Goal: Information Seeking & Learning: Learn about a topic

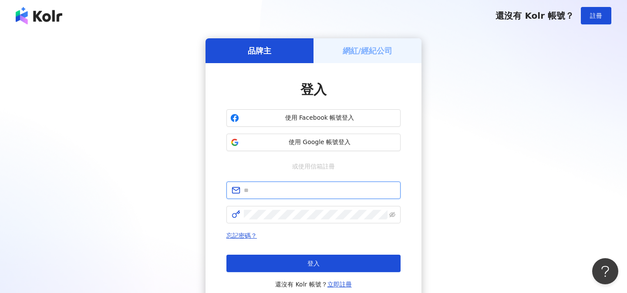
click at [286, 191] on input "text" at bounding box center [319, 190] width 151 height 10
paste input "**********"
type input "**********"
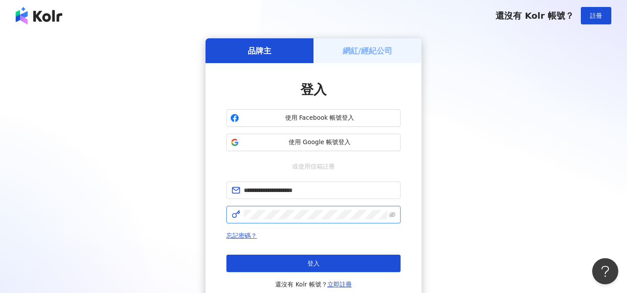
click button "登入" at bounding box center [313, 263] width 174 height 17
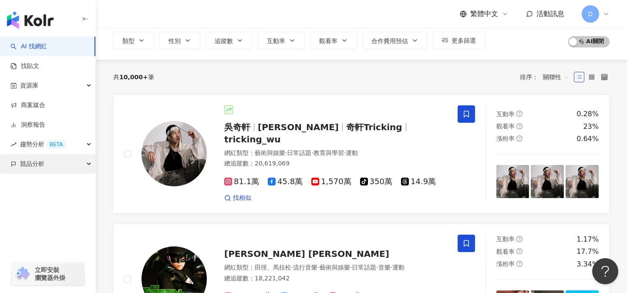
scroll to position [56, 0]
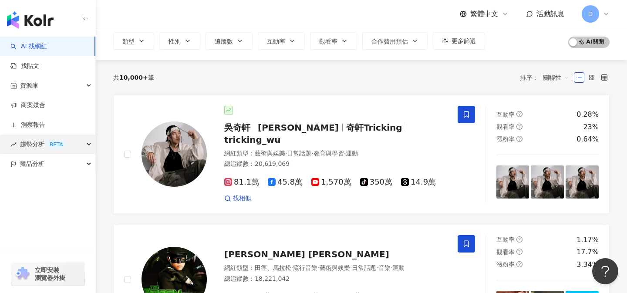
click at [88, 138] on div "趨勢分析 BETA" at bounding box center [47, 144] width 95 height 20
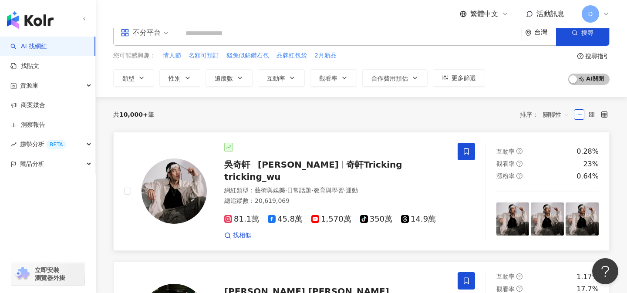
scroll to position [0, 0]
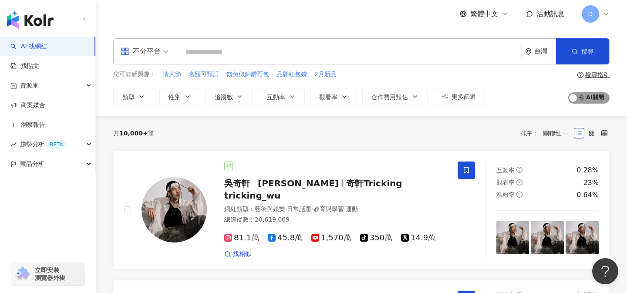
click at [593, 99] on span "AI 開啟 AI 關閉" at bounding box center [588, 97] width 41 height 11
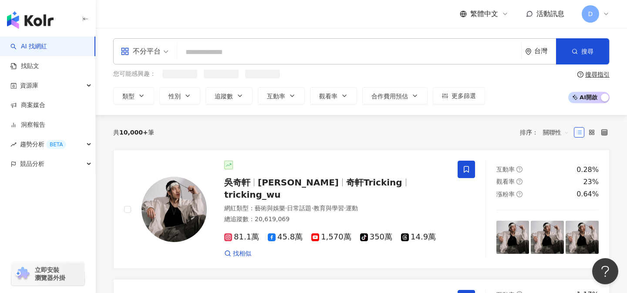
click at [593, 99] on span "AI 開啟 AI 關閉" at bounding box center [588, 97] width 41 height 11
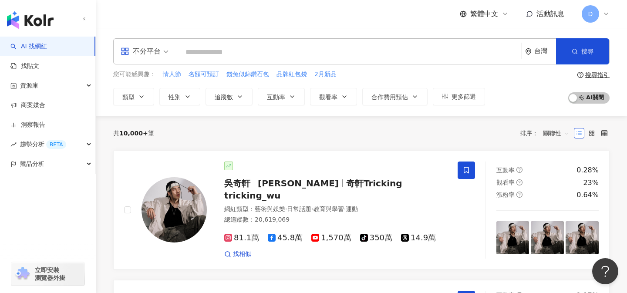
click at [608, 15] on icon at bounding box center [605, 13] width 7 height 7
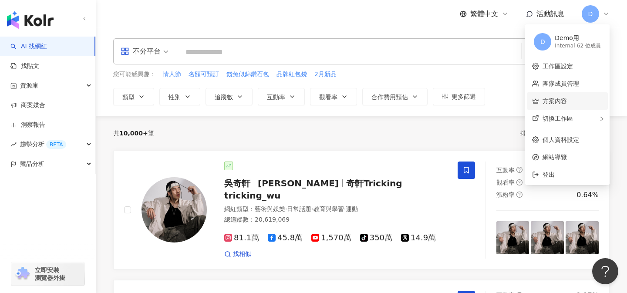
click at [567, 103] on link "方案內容" at bounding box center [554, 100] width 24 height 7
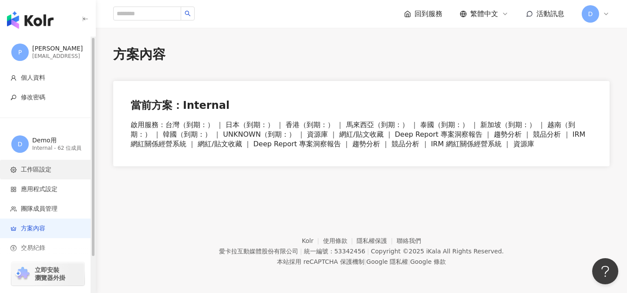
click at [47, 178] on li "工作區設定" at bounding box center [47, 170] width 95 height 20
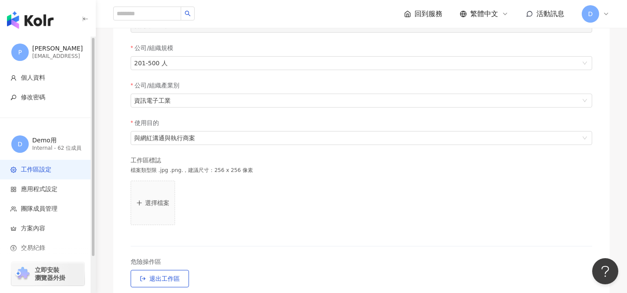
scroll to position [145, 0]
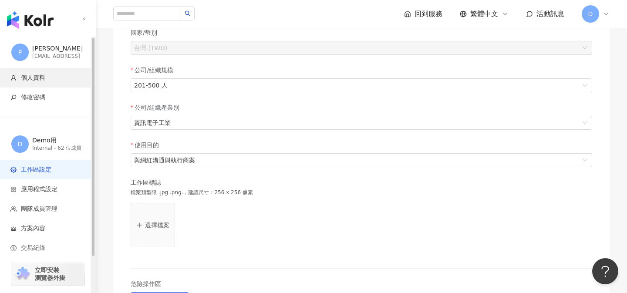
click at [42, 76] on span "個人資料" at bounding box center [33, 78] width 24 height 9
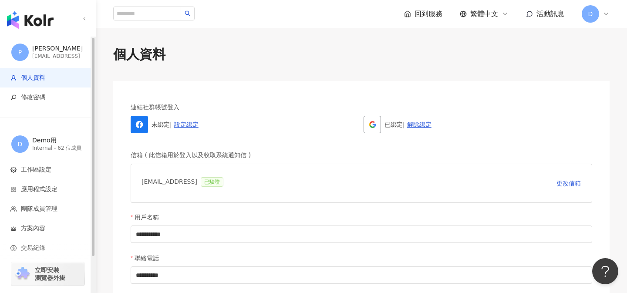
click at [20, 20] on img "button" at bounding box center [30, 19] width 47 height 17
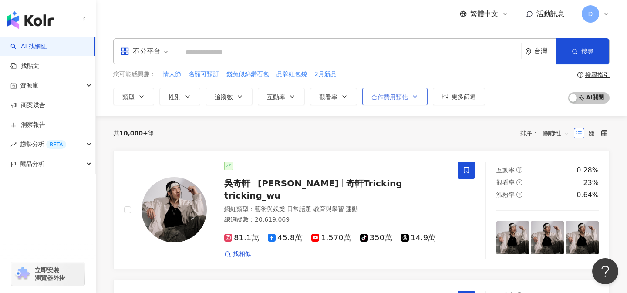
click at [377, 94] on span "合作費用預估" at bounding box center [389, 97] width 37 height 7
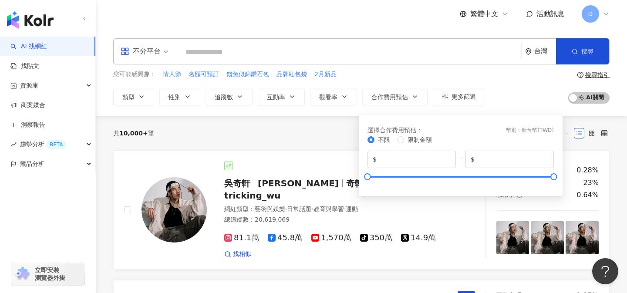
click at [439, 63] on div "不分平台 台灣 搜尋" at bounding box center [361, 51] width 496 height 26
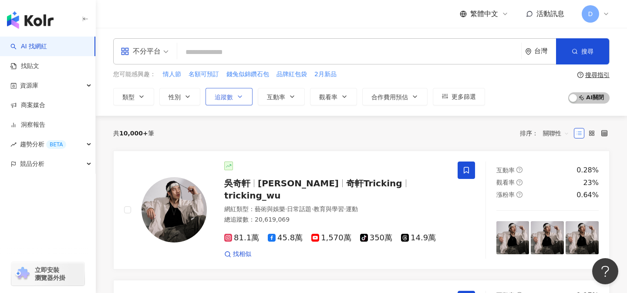
click at [228, 95] on span "追蹤數" at bounding box center [224, 97] width 18 height 7
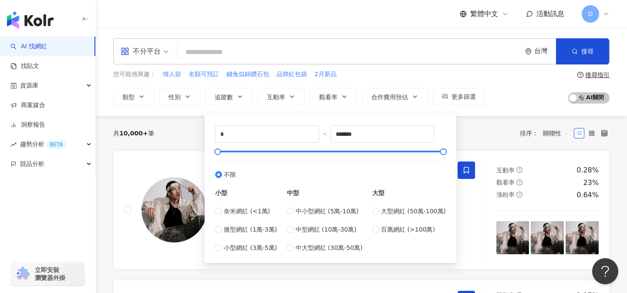
click at [181, 127] on div "共 10,000+ 筆 排序： 關聯性" at bounding box center [361, 133] width 496 height 14
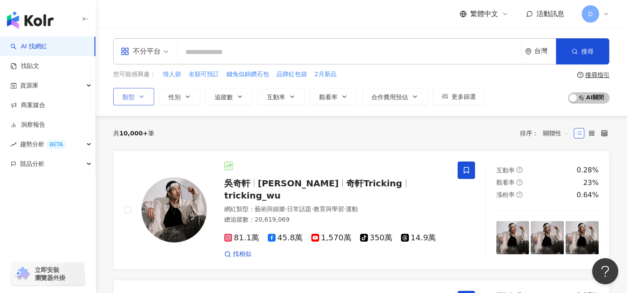
click at [142, 102] on button "類型" at bounding box center [133, 96] width 41 height 17
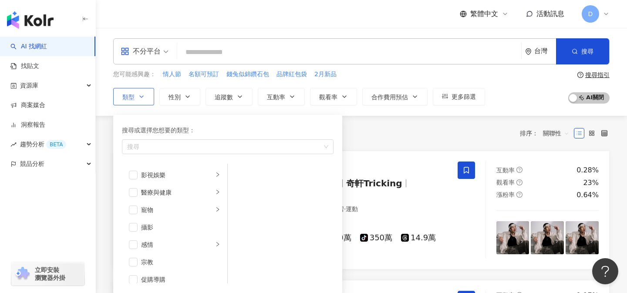
scroll to position [302, 0]
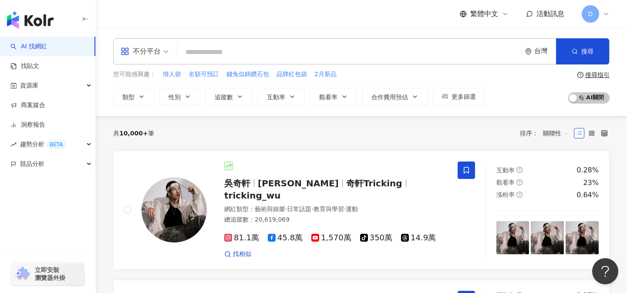
click at [449, 131] on div "共 10,000+ 筆 排序： 關聯性" at bounding box center [361, 133] width 496 height 14
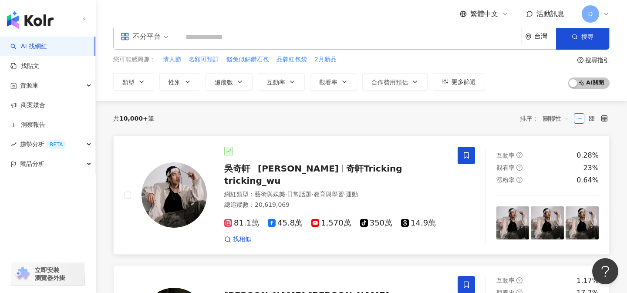
scroll to position [15, 0]
click at [591, 115] on icon at bounding box center [591, 118] width 6 height 6
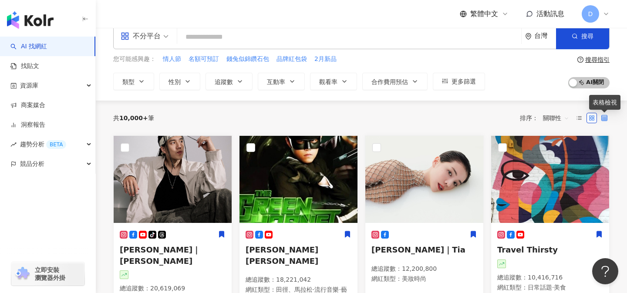
click at [602, 119] on icon at bounding box center [604, 118] width 6 height 6
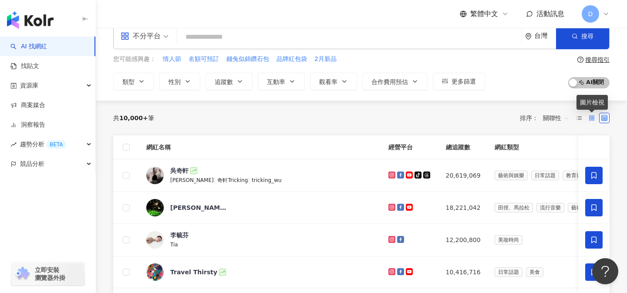
click at [593, 118] on rect at bounding box center [593, 119] width 2 height 2
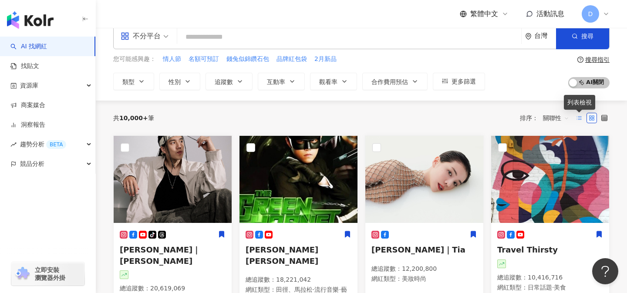
click at [577, 118] on icon at bounding box center [579, 118] width 6 height 6
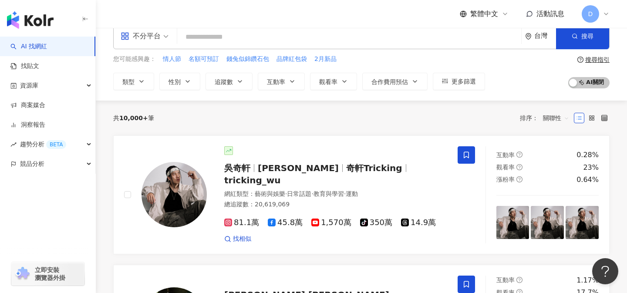
scroll to position [0, 0]
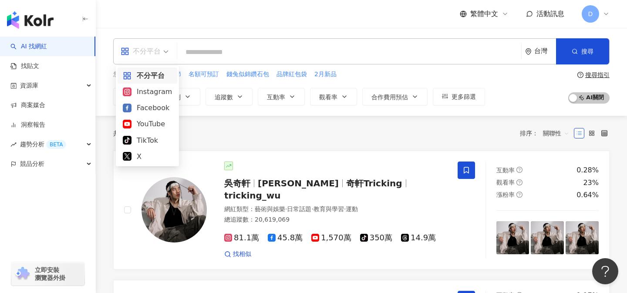
click at [158, 55] on div "不分平台" at bounding box center [141, 51] width 40 height 14
